Goal: Transaction & Acquisition: Book appointment/travel/reservation

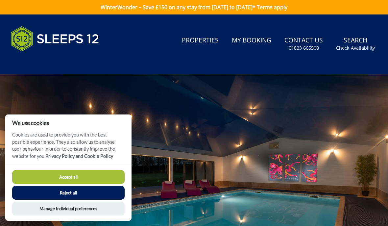
click at [201, 40] on link "Properties" at bounding box center [200, 40] width 42 height 15
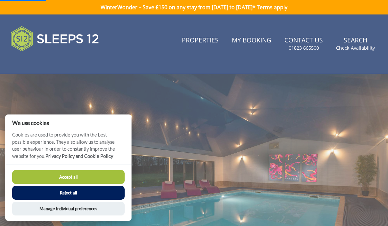
click at [95, 176] on button "Accept all" at bounding box center [68, 177] width 112 height 14
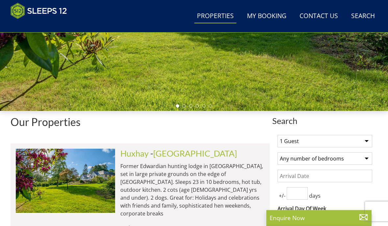
click at [361, 139] on select "1 Guest 2 Guests 3 Guests 4 Guests 5 Guests 6 Guests 7 Guests 8 Guests 9 Guests…" at bounding box center [325, 141] width 95 height 12
select select "12"
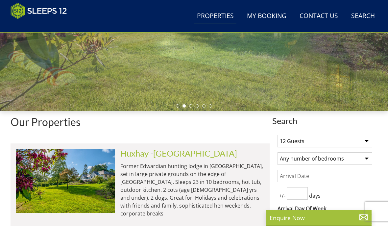
click at [355, 162] on select "Any number of bedrooms 3 Bedrooms 4 Bedrooms 5 Bedrooms 6 Bedrooms 7 Bedrooms 8…" at bounding box center [325, 158] width 95 height 12
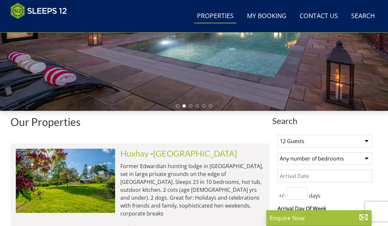
select select "6"
click at [342, 176] on input "Date" at bounding box center [325, 176] width 95 height 12
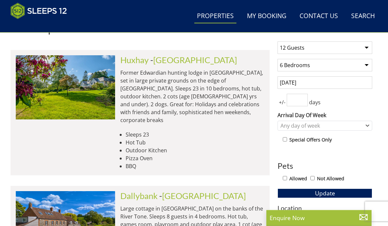
scroll to position [245, 0]
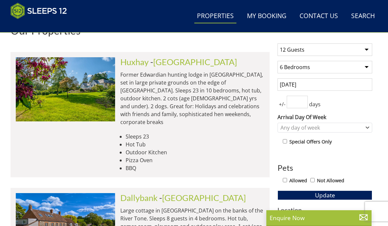
click at [321, 84] on input "[DATE]" at bounding box center [325, 84] width 95 height 12
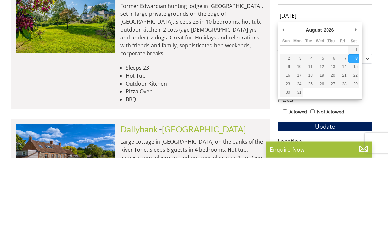
type input "[DATE]"
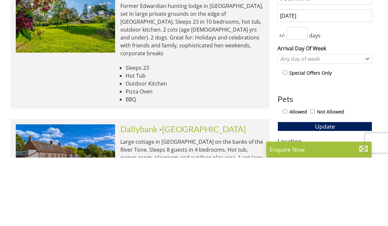
scroll to position [314, 0]
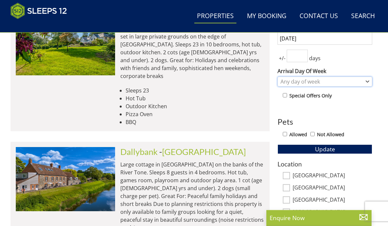
click at [355, 81] on div "Any day of week" at bounding box center [321, 81] width 85 height 7
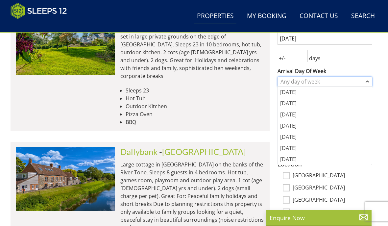
click at [354, 83] on div "Any day of week" at bounding box center [321, 81] width 85 height 7
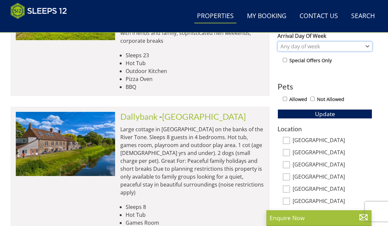
scroll to position [331, 0]
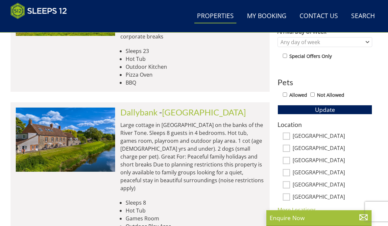
click at [287, 91] on div "Allowed Not Allowed" at bounding box center [327, 96] width 89 height 10
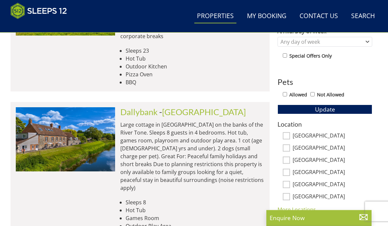
scroll to position [331, 0]
click at [299, 95] on label "Allowed" at bounding box center [298, 94] width 18 height 7
click at [287, 95] on input "Allowed" at bounding box center [285, 94] width 4 height 4
checkbox input "true"
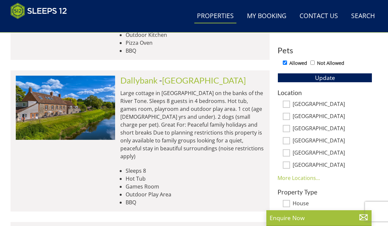
scroll to position [364, 0]
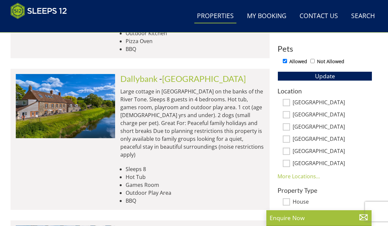
click at [285, 99] on input "[GEOGRAPHIC_DATA]" at bounding box center [286, 102] width 7 height 7
checkbox input "true"
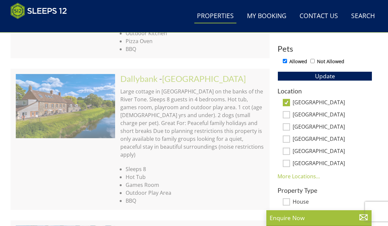
click at [310, 174] on link "More Locations..." at bounding box center [299, 176] width 42 height 7
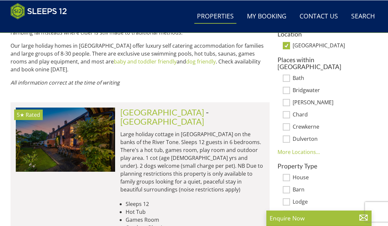
scroll to position [421, 0]
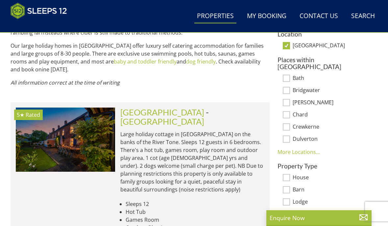
click at [58, 123] on img at bounding box center [65, 140] width 99 height 64
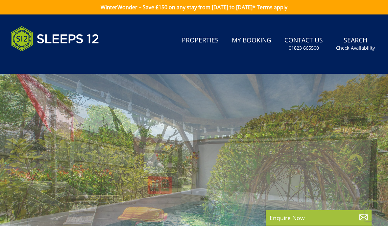
select select "12"
select select "6"
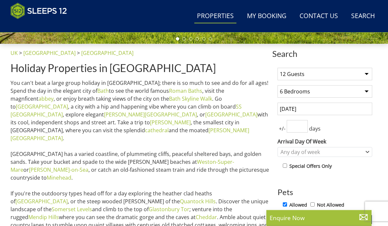
scroll to position [226, 0]
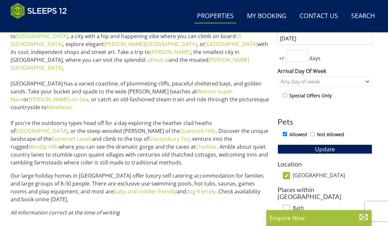
click at [284, 176] on input "[GEOGRAPHIC_DATA]" at bounding box center [286, 175] width 7 height 7
checkbox input "false"
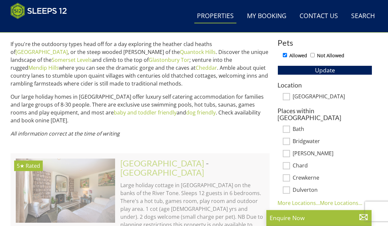
scroll to position [392, 0]
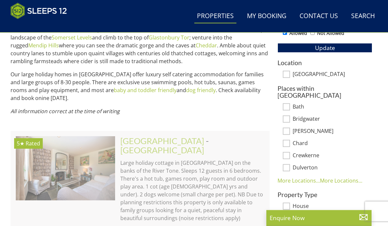
click at [282, 177] on link "More Locations..." at bounding box center [299, 180] width 42 height 7
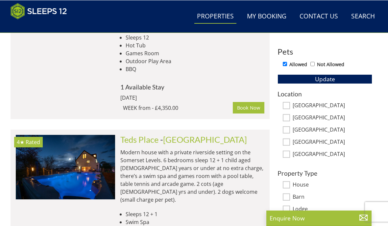
scroll to position [361, 0]
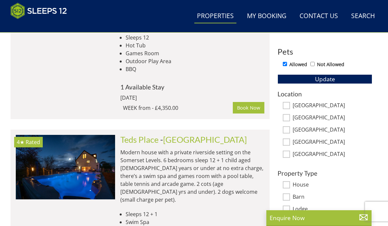
click at [67, 152] on img at bounding box center [65, 167] width 99 height 64
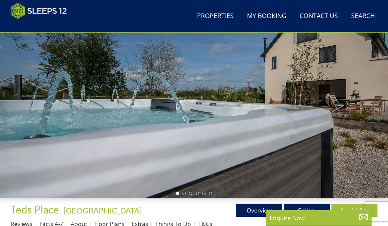
scroll to position [56, 0]
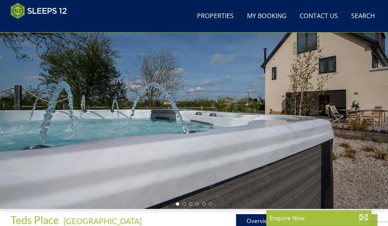
click at [334, 148] on div at bounding box center [194, 99] width 388 height 217
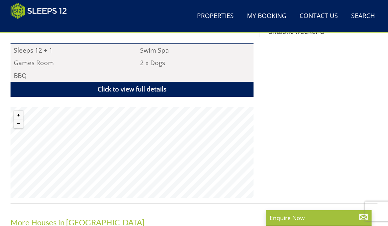
scroll to position [450, 0]
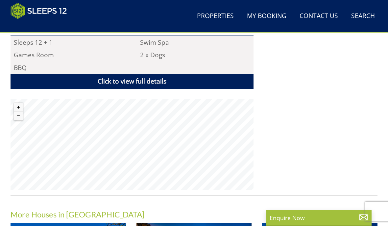
click at [171, 74] on link "Click to view full details" at bounding box center [132, 81] width 243 height 15
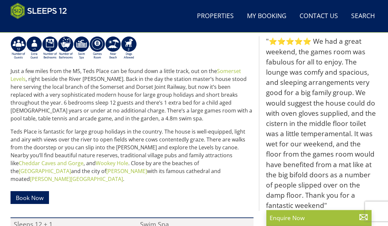
scroll to position [268, 0]
click at [71, 167] on link "[GEOGRAPHIC_DATA]" at bounding box center [45, 170] width 52 height 7
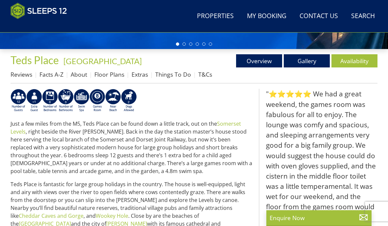
scroll to position [213, 0]
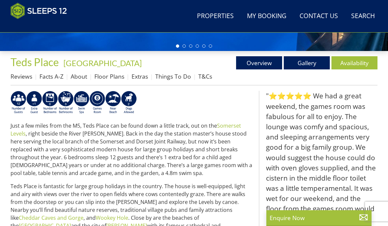
click at [38, 65] on span "Teds Place" at bounding box center [35, 62] width 48 height 13
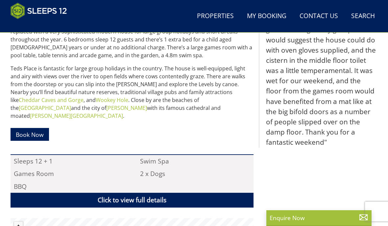
scroll to position [332, 0]
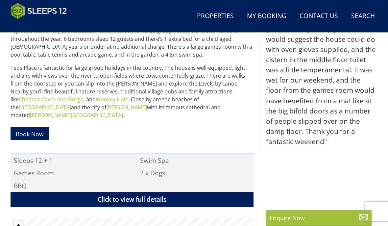
click at [29, 127] on link "Book Now" at bounding box center [30, 133] width 38 height 13
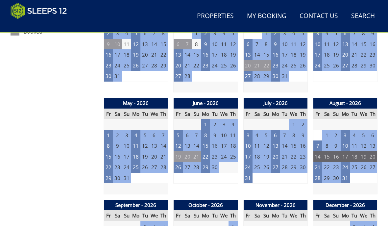
scroll to position [410, 0]
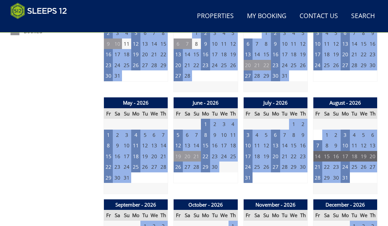
click at [319, 163] on td "21" at bounding box center [317, 166] width 9 height 11
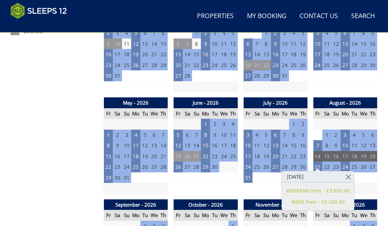
click at [335, 190] on link "WEEKEND from - £3,650.00" at bounding box center [317, 190] width 63 height 7
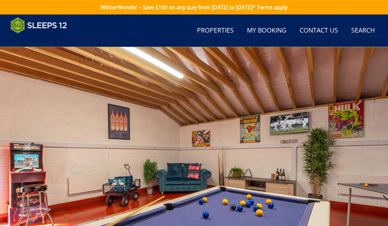
scroll to position [29, 0]
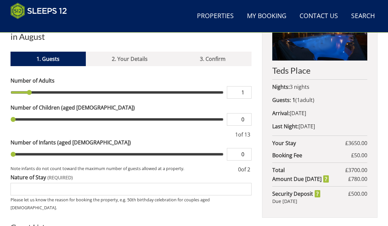
type input "2"
type input "3"
type input "4"
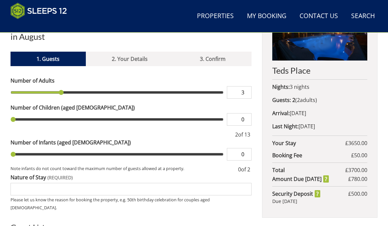
type input "4"
type input "5"
type input "6"
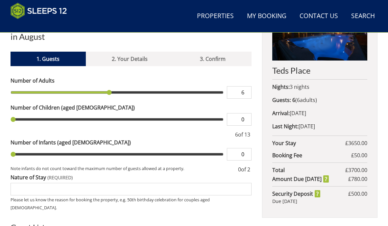
type input "7"
type input "8"
type input "9"
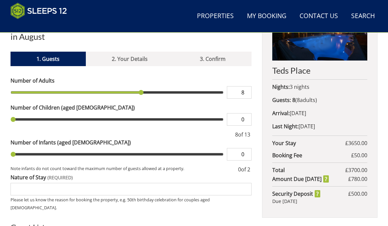
type input "9"
type input "10"
click at [169, 86] on input "range" at bounding box center [117, 92] width 213 height 12
click at [173, 86] on input "range" at bounding box center [117, 92] width 213 height 12
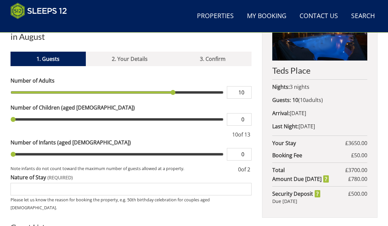
type input "11"
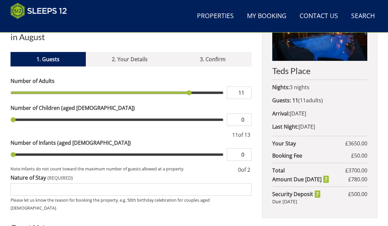
scroll to position [280, 0]
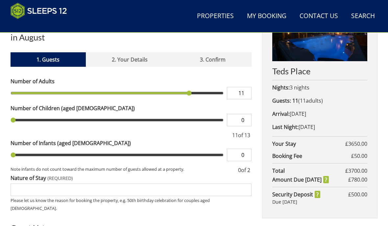
type input "1"
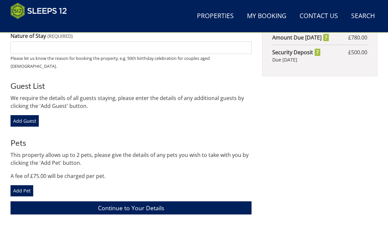
scroll to position [422, 0]
click at [21, 185] on link "Add Pet" at bounding box center [22, 190] width 23 height 11
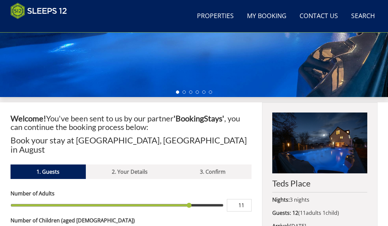
scroll to position [168, 0]
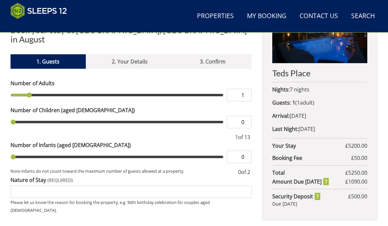
scroll to position [277, 0]
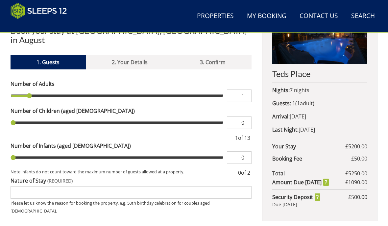
type input "2"
type input "3"
type input "4"
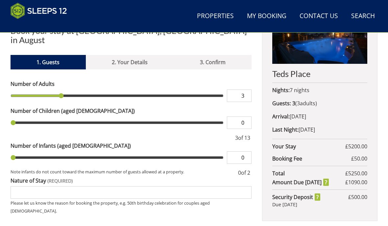
type input "4"
type input "5"
type input "6"
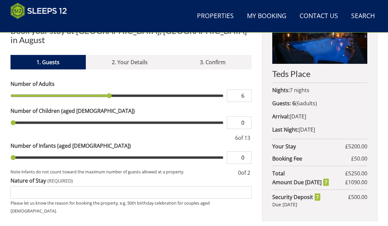
type input "7"
type input "8"
type input "9"
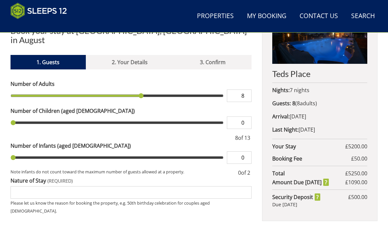
type input "9"
type input "10"
type input "11"
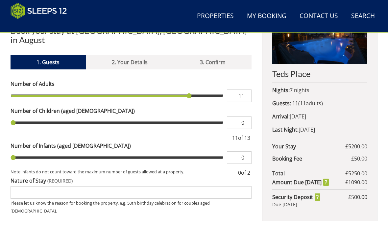
type input "11"
type input "1"
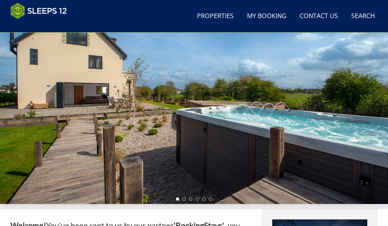
scroll to position [0, 0]
